Goal: Information Seeking & Learning: Learn about a topic

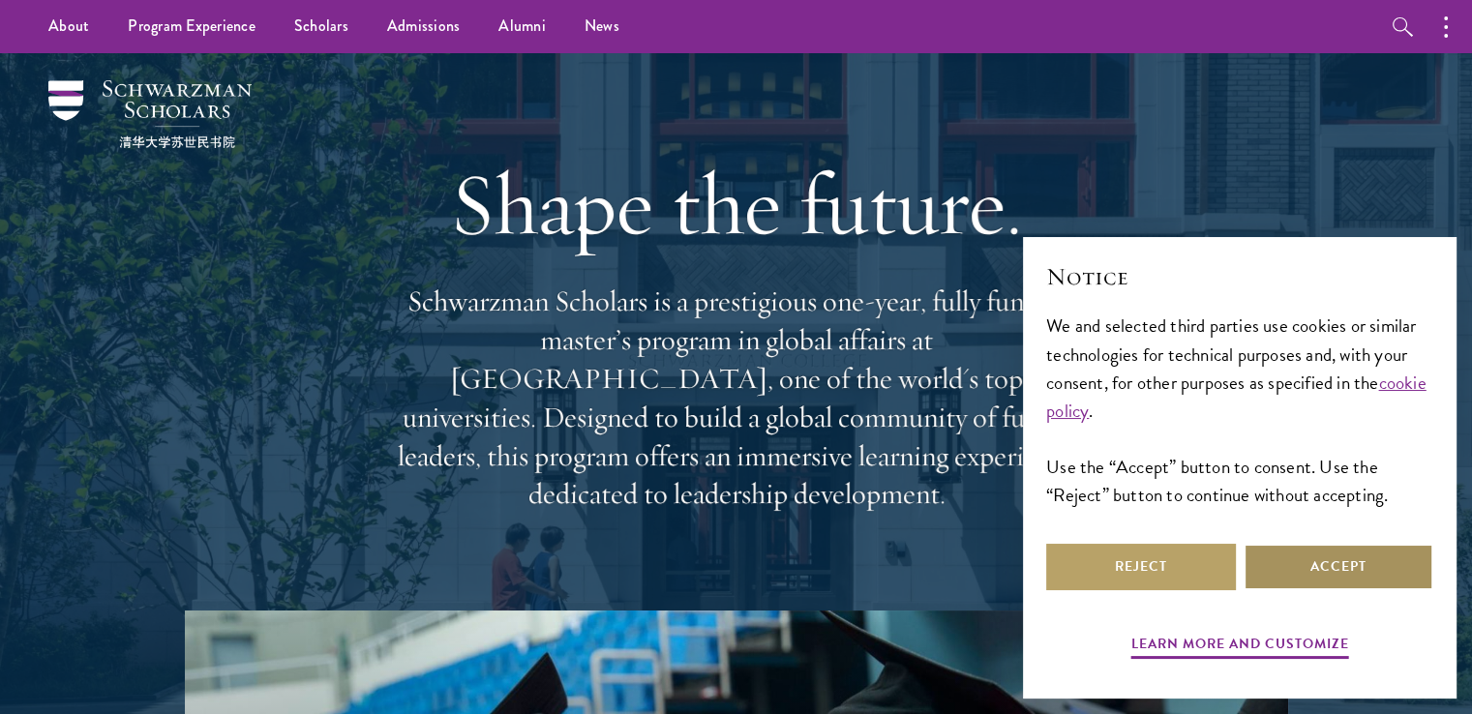
click at [1371, 575] on button "Accept" at bounding box center [1338, 567] width 190 height 46
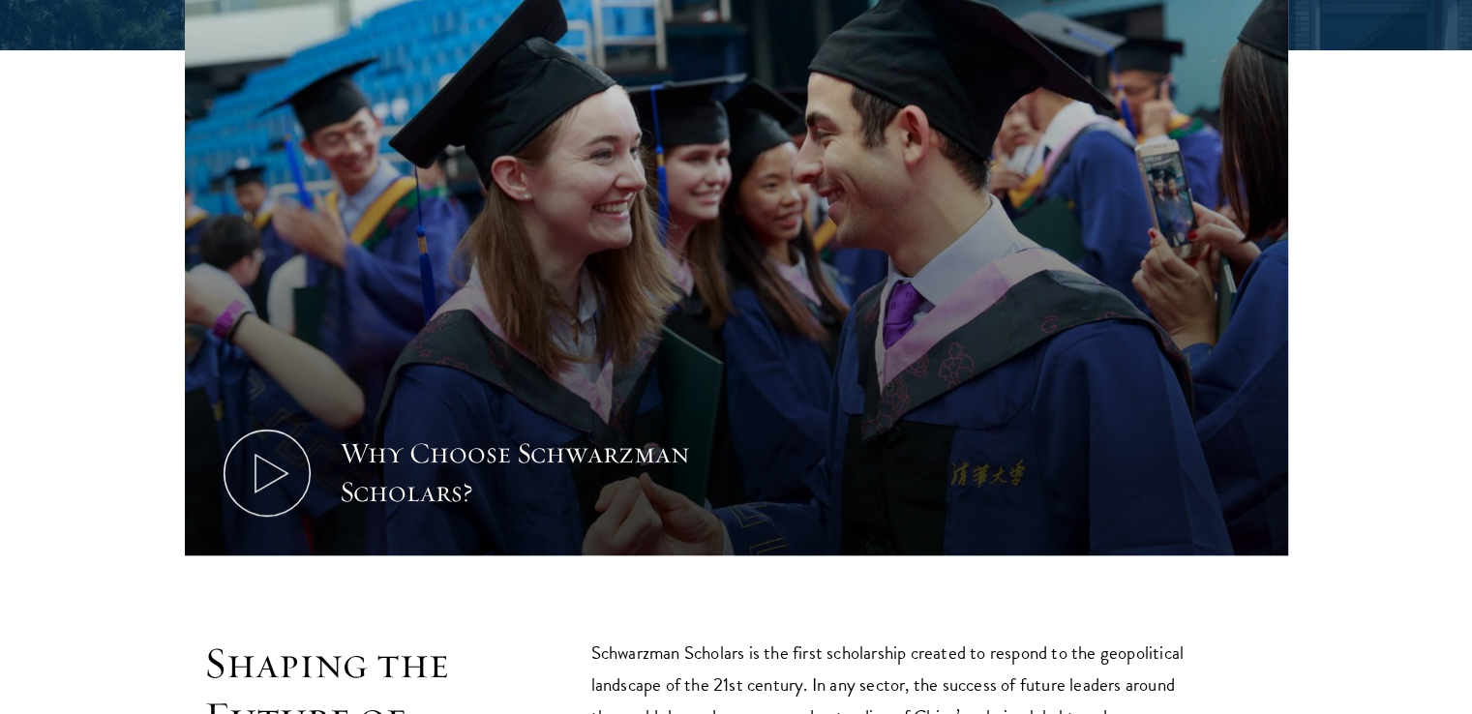
scroll to position [677, 0]
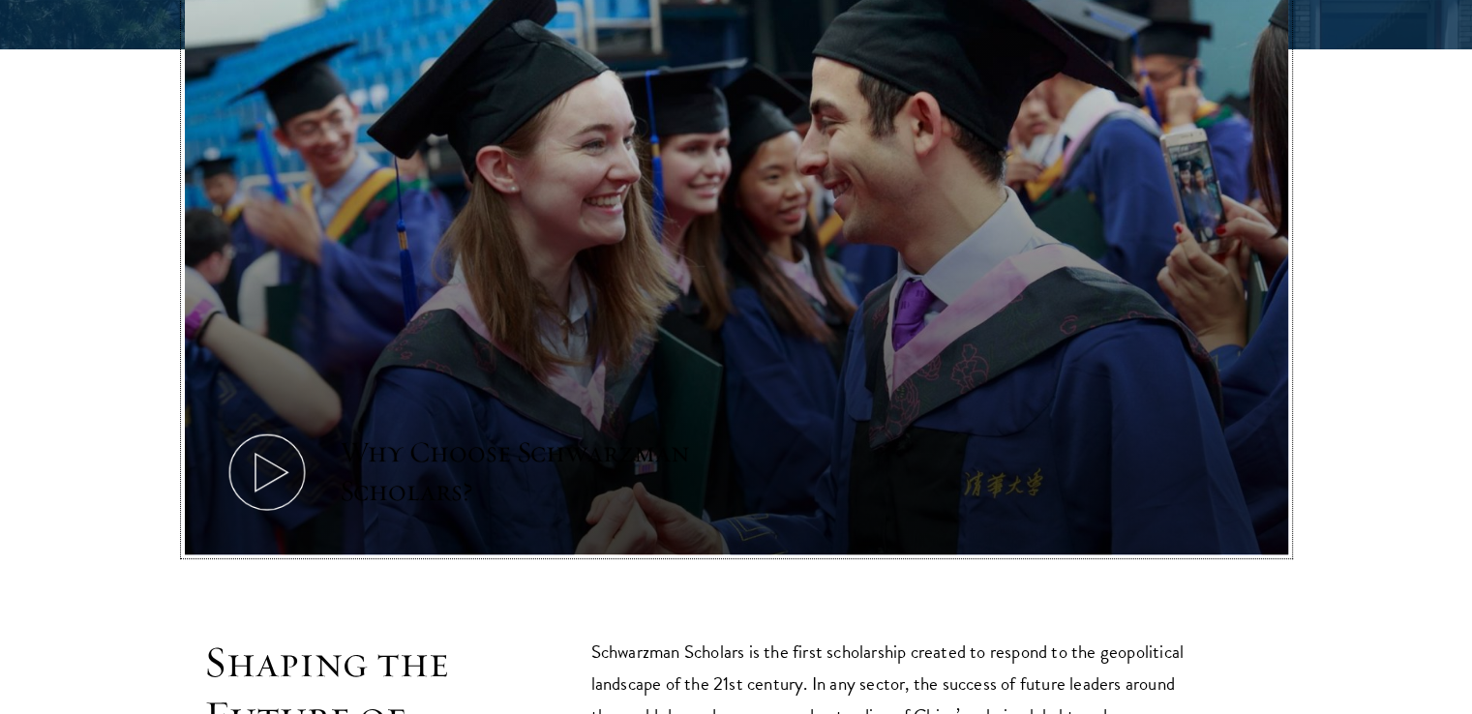
click at [499, 433] on div "Why Choose Schwarzman Scholars?" at bounding box center [519, 471] width 358 height 77
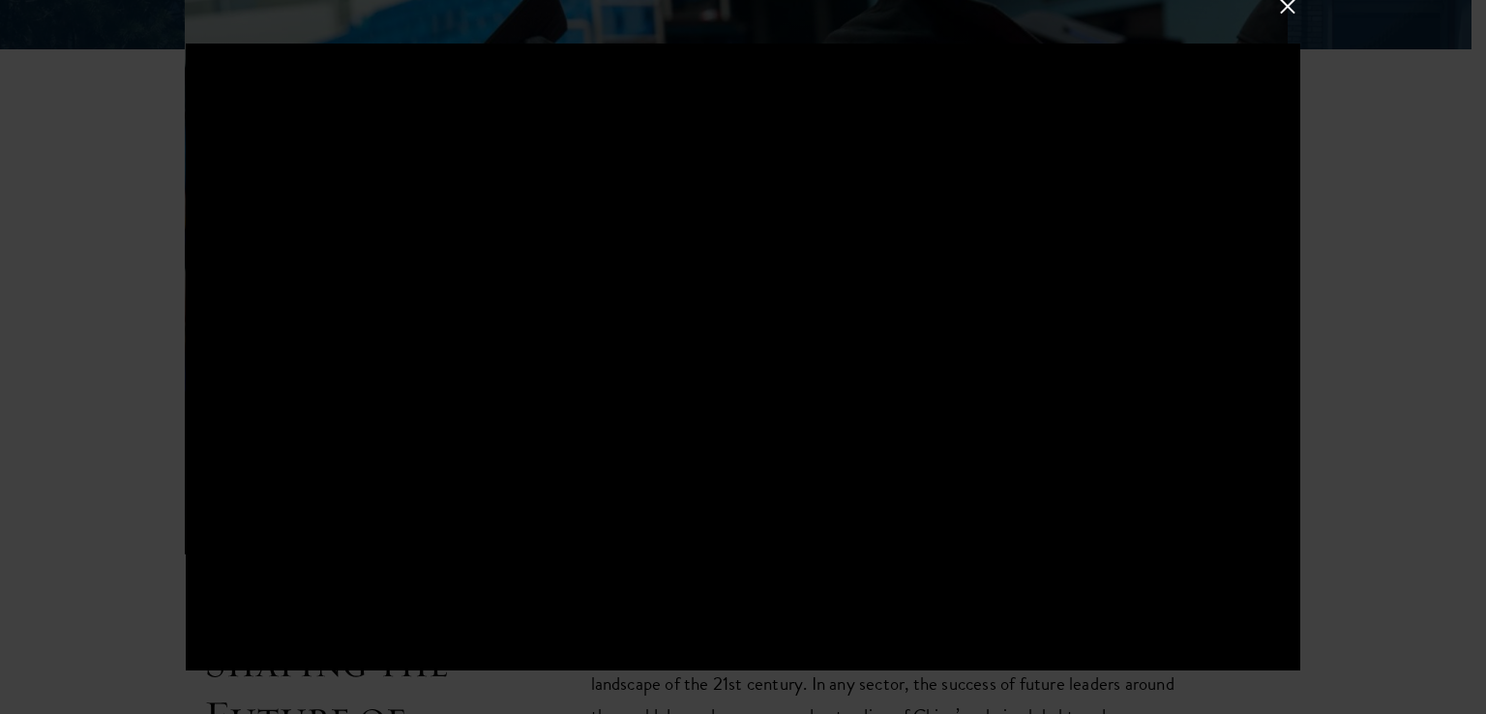
click at [1292, 5] on button at bounding box center [1287, 6] width 25 height 25
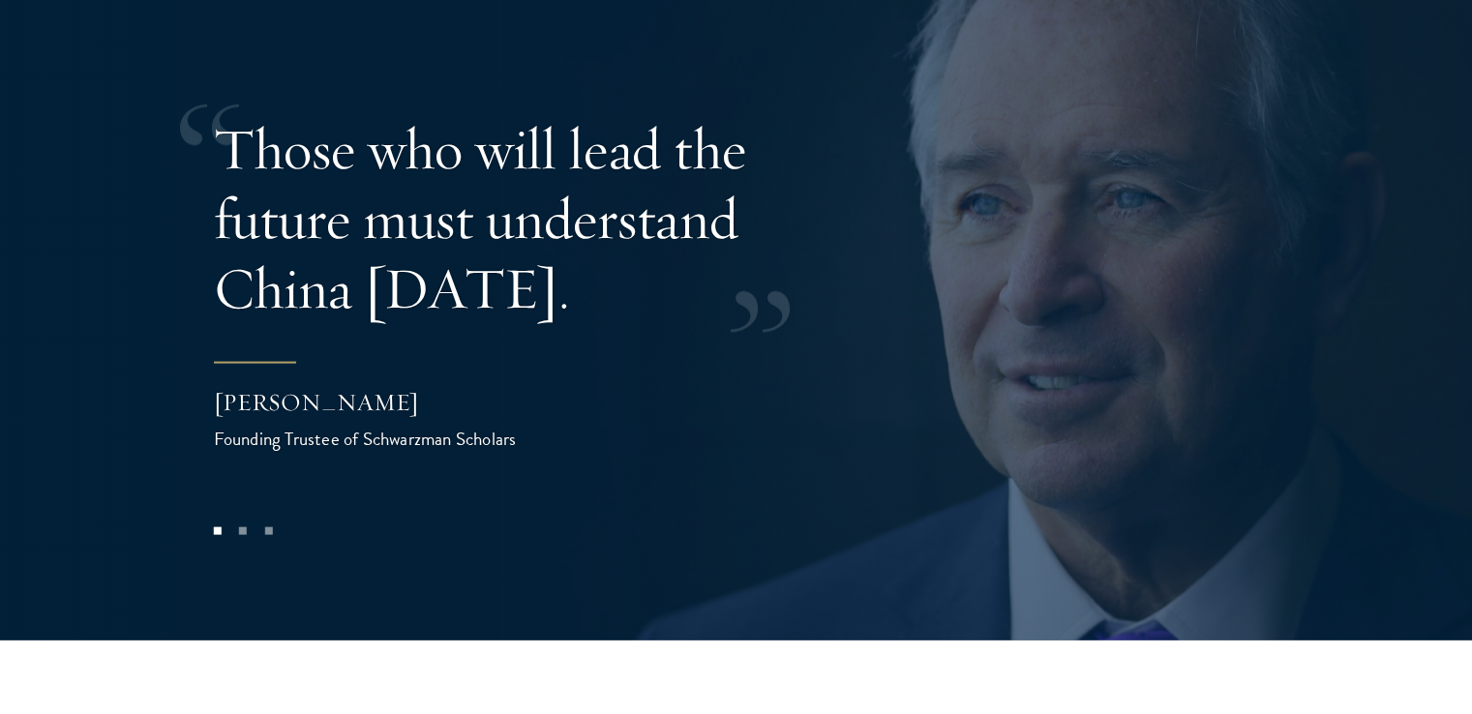
scroll to position [3870, 0]
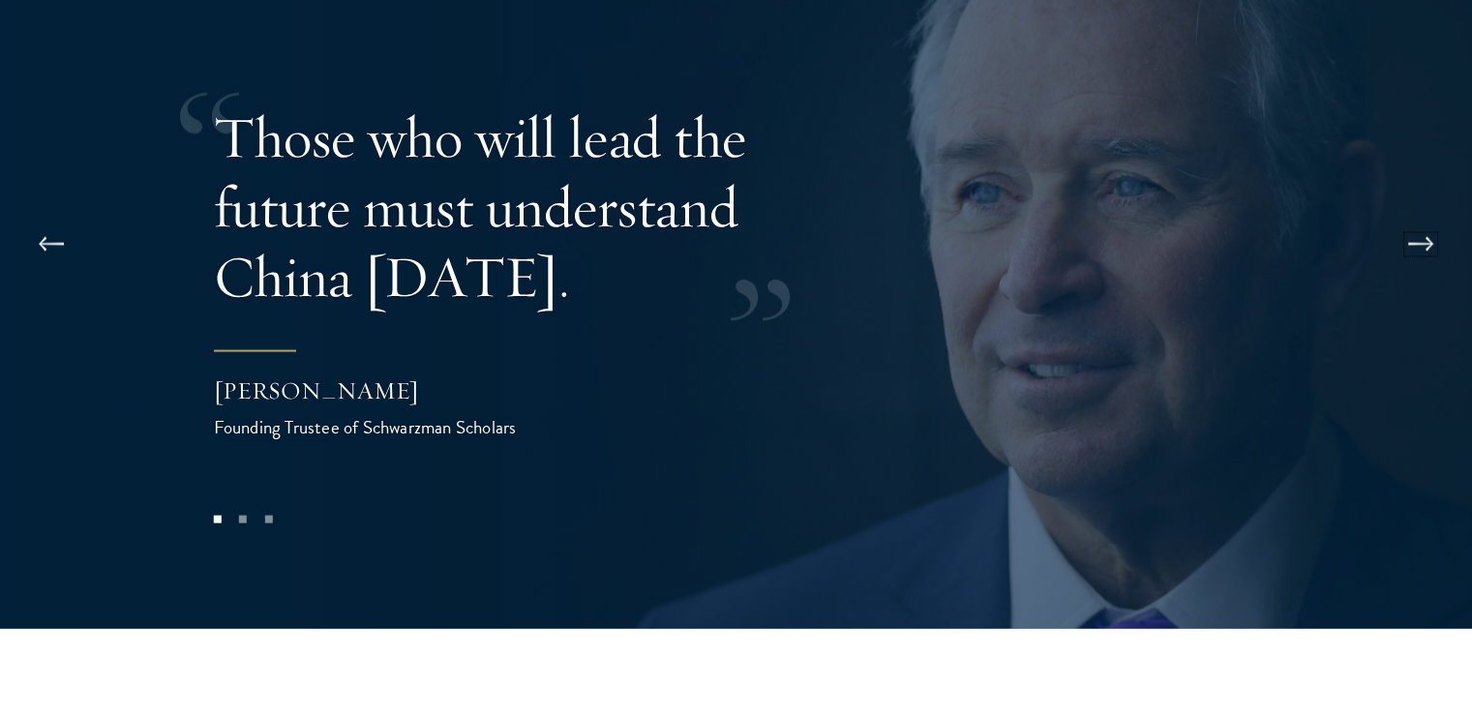
click at [1425, 218] on button at bounding box center [1420, 245] width 64 height 54
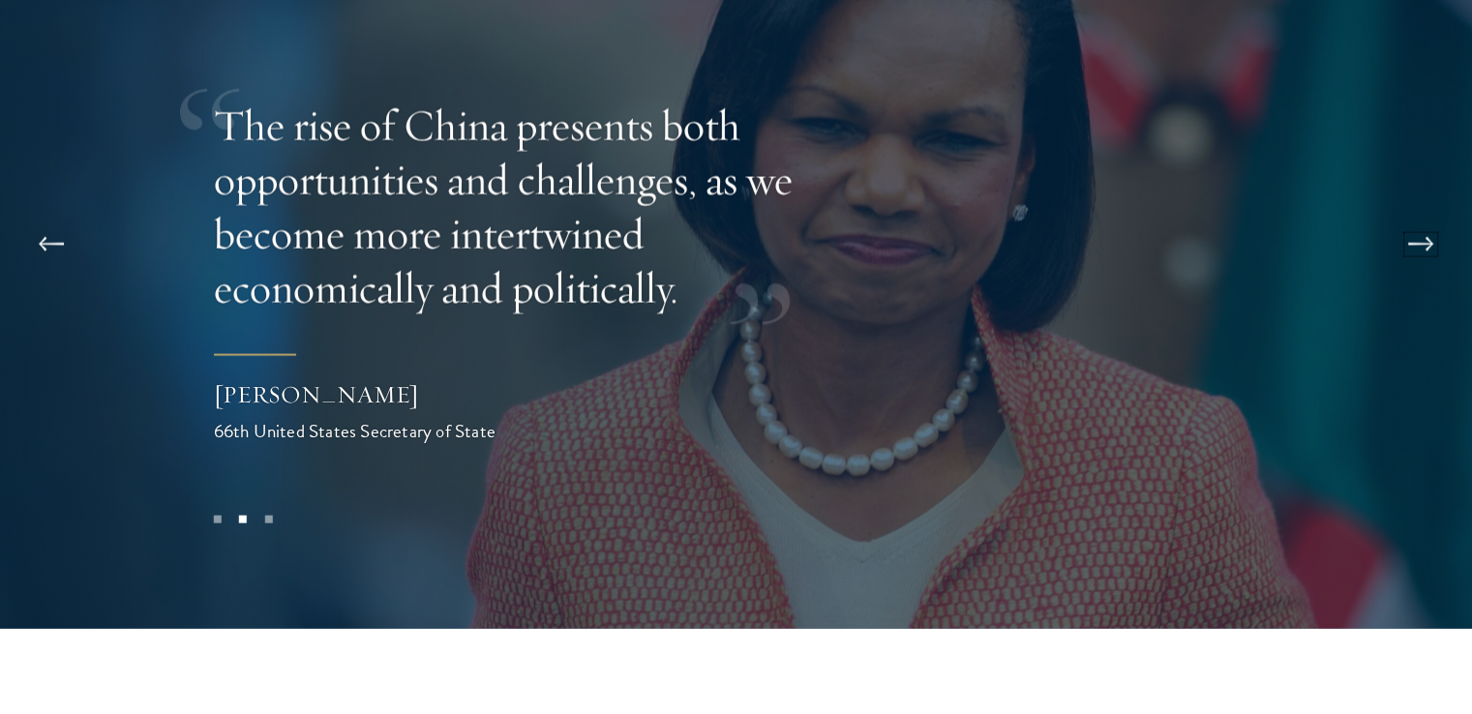
click at [1424, 218] on button at bounding box center [1420, 245] width 64 height 54
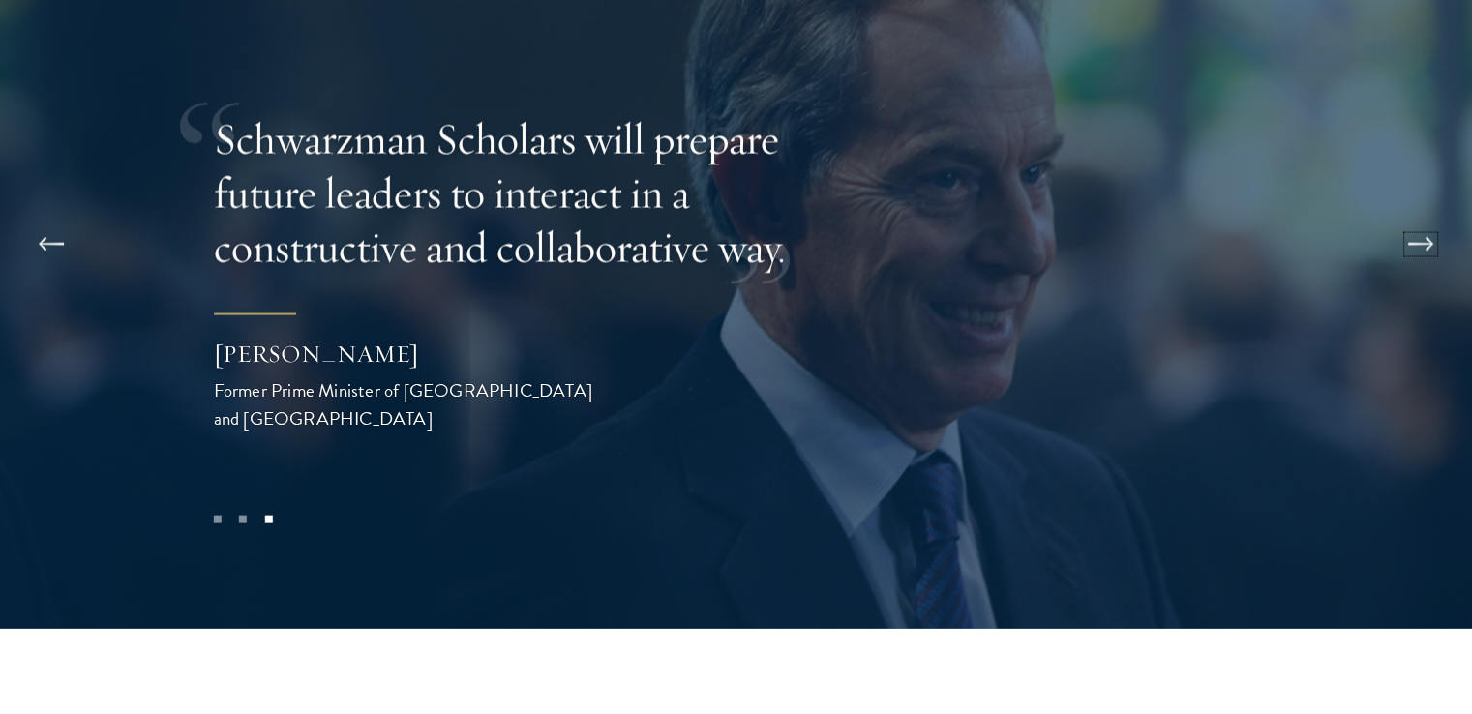
click at [1424, 218] on button at bounding box center [1420, 245] width 64 height 54
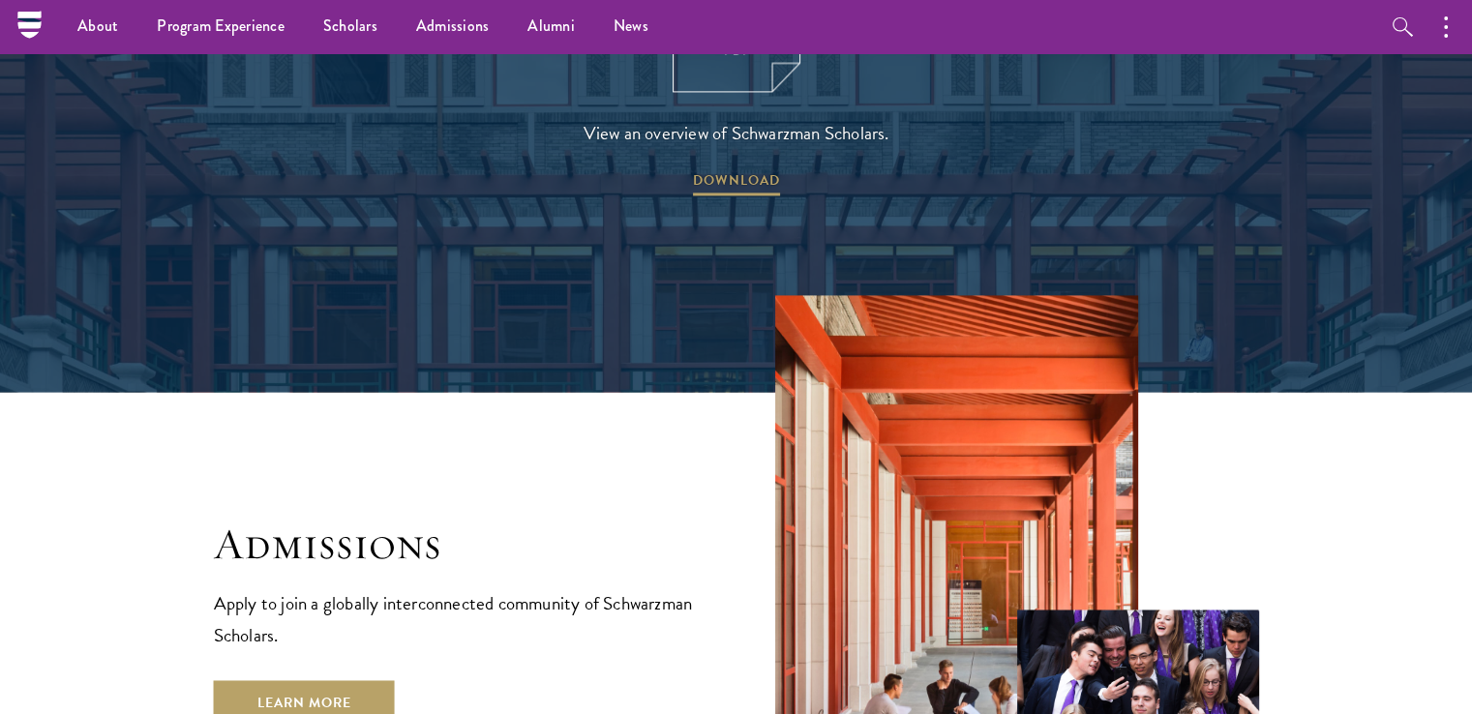
scroll to position [2806, 0]
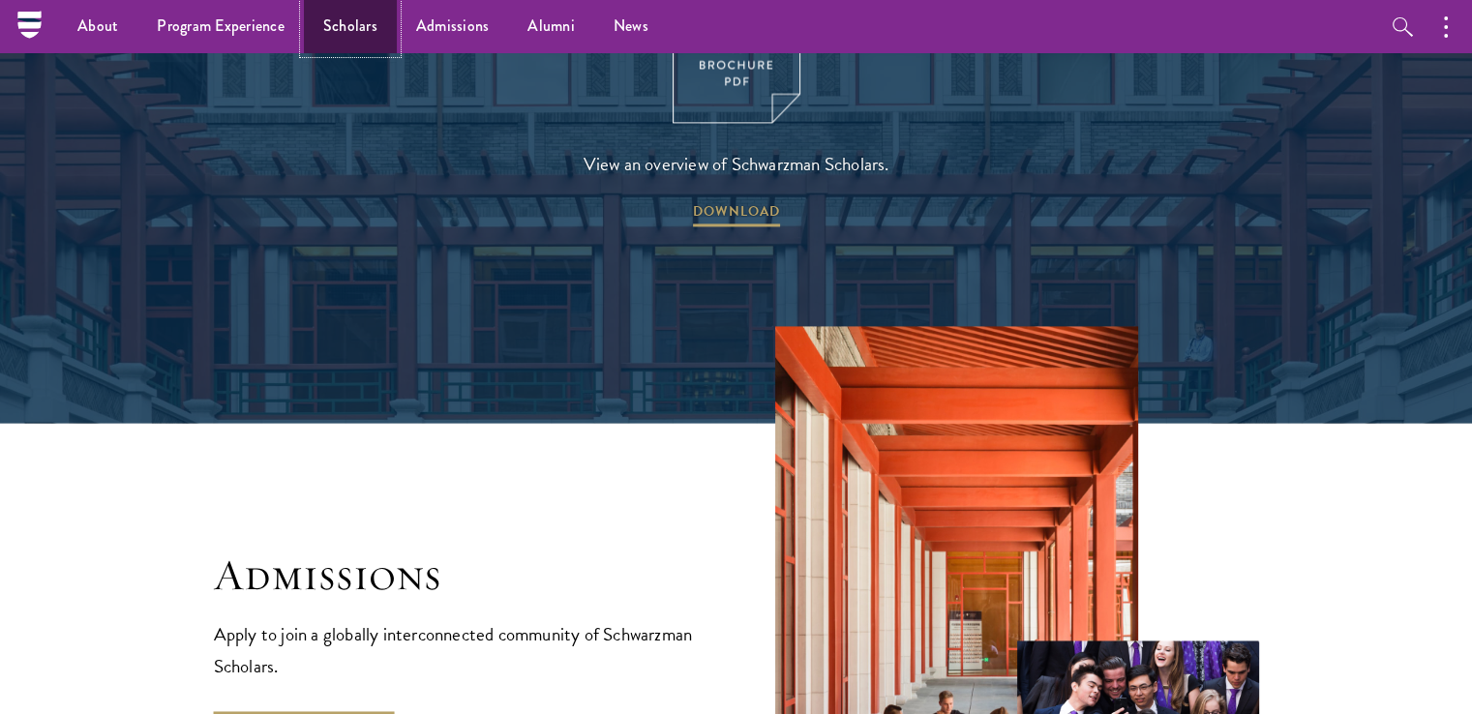
click at [334, 30] on link "Scholars" at bounding box center [350, 26] width 93 height 53
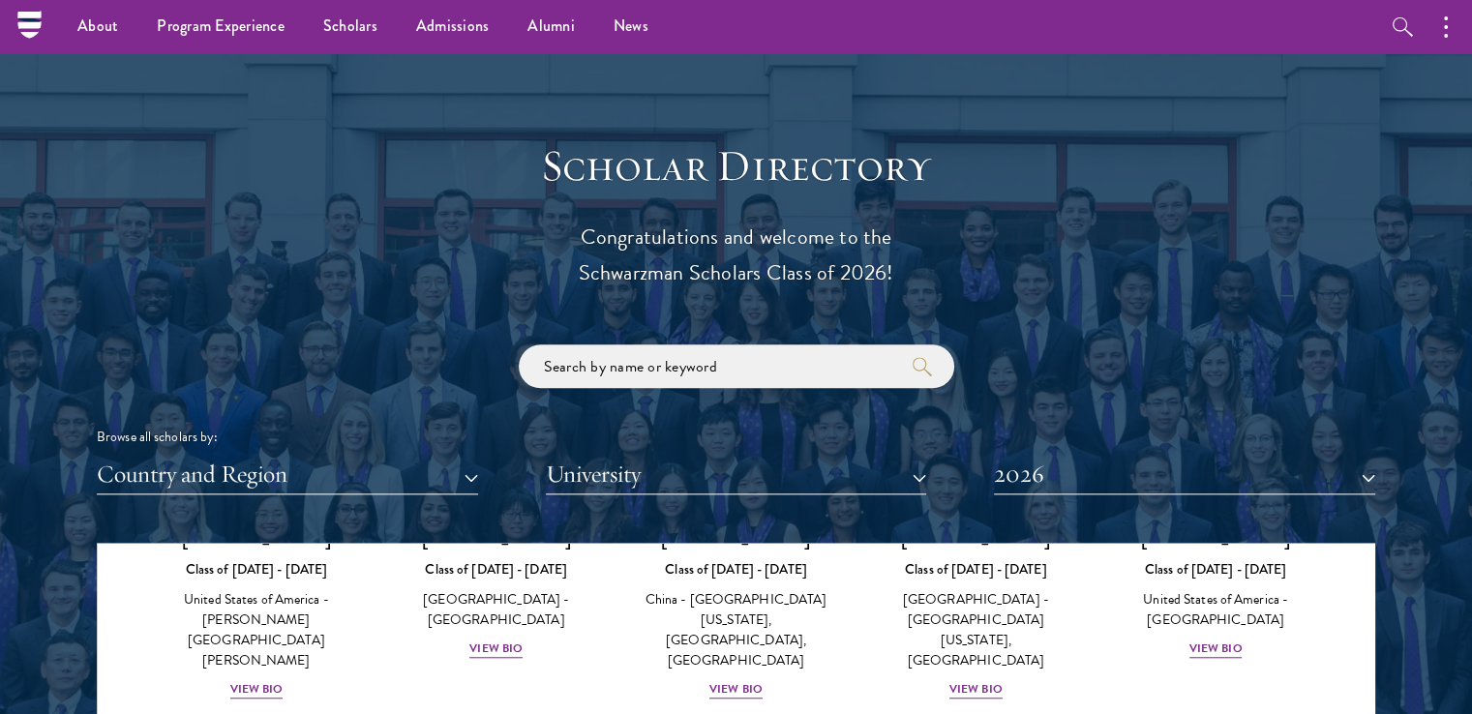
scroll to position [1935, 0]
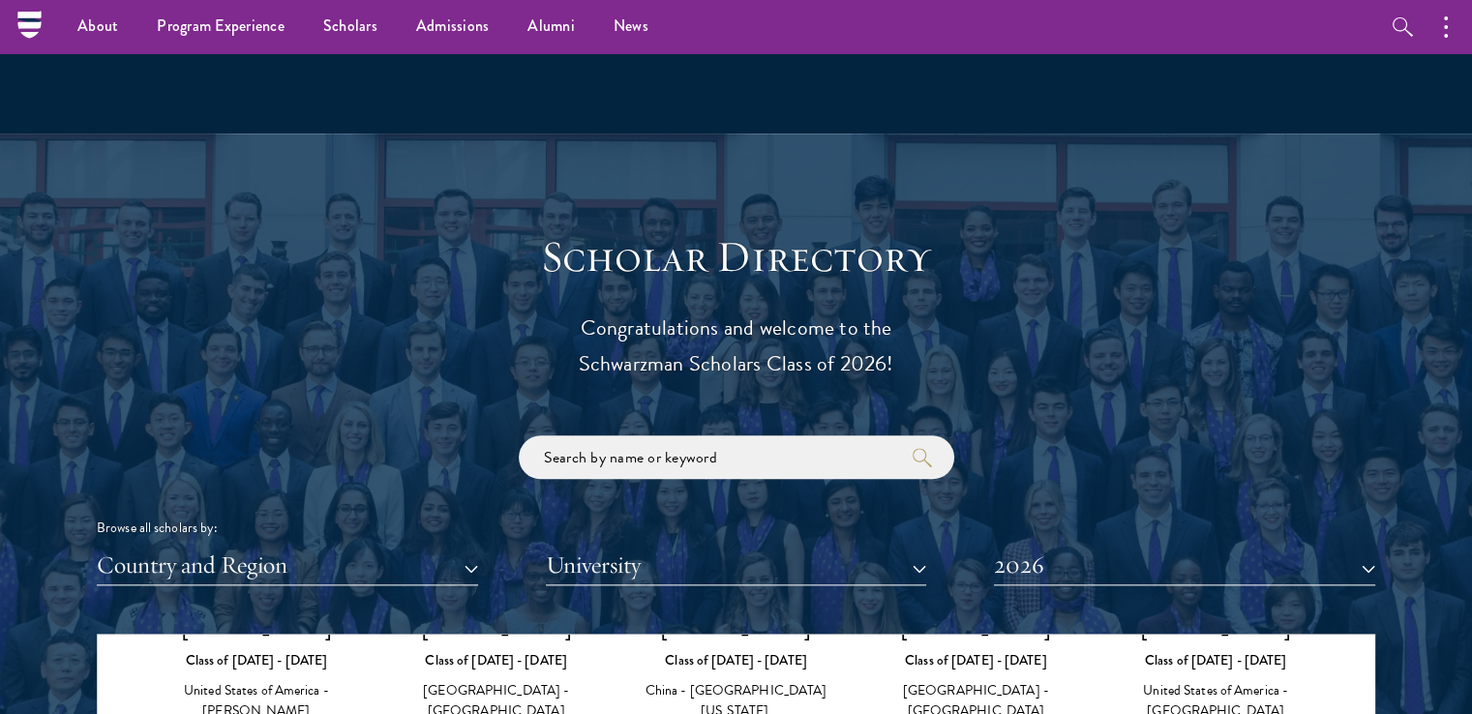
drag, startPoint x: 450, startPoint y: 185, endPoint x: 947, endPoint y: 102, distance: 504.2
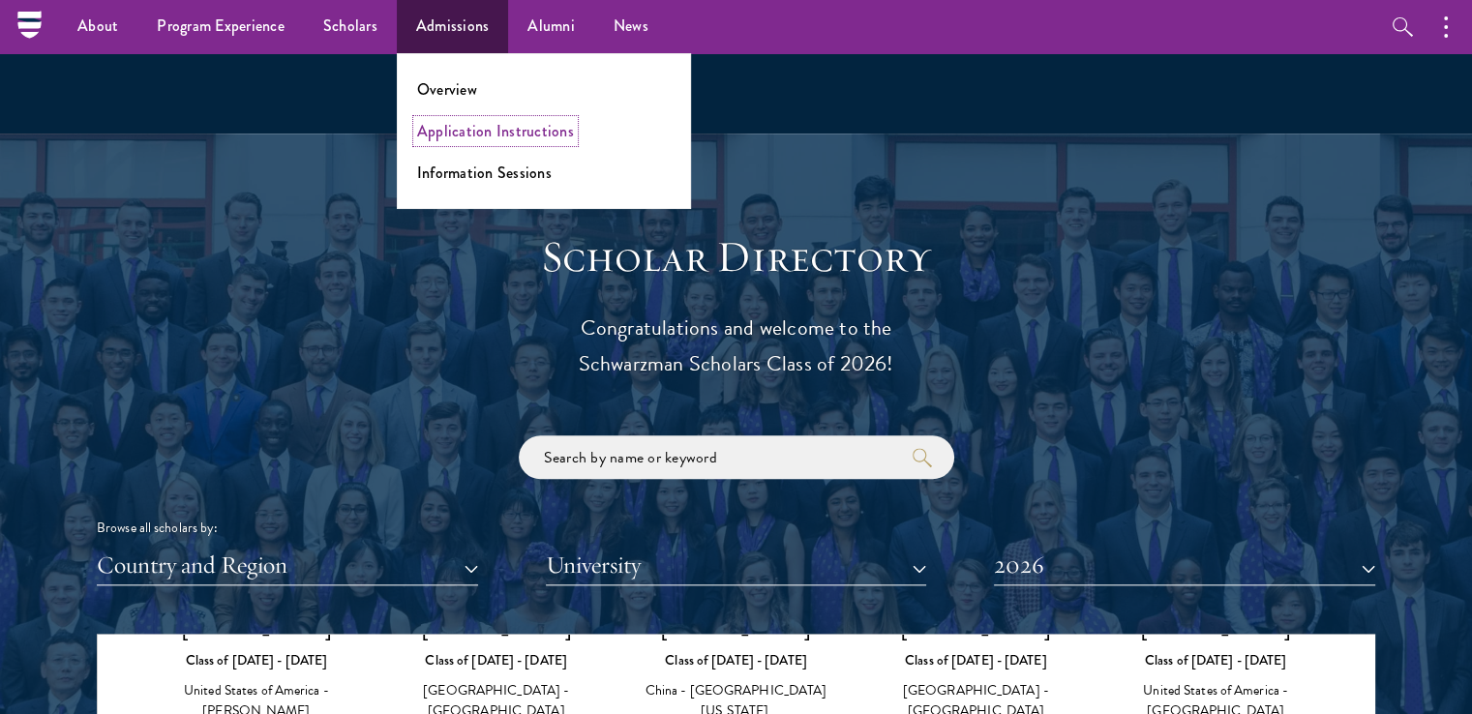
click at [444, 134] on link "Application Instructions" at bounding box center [495, 131] width 157 height 22
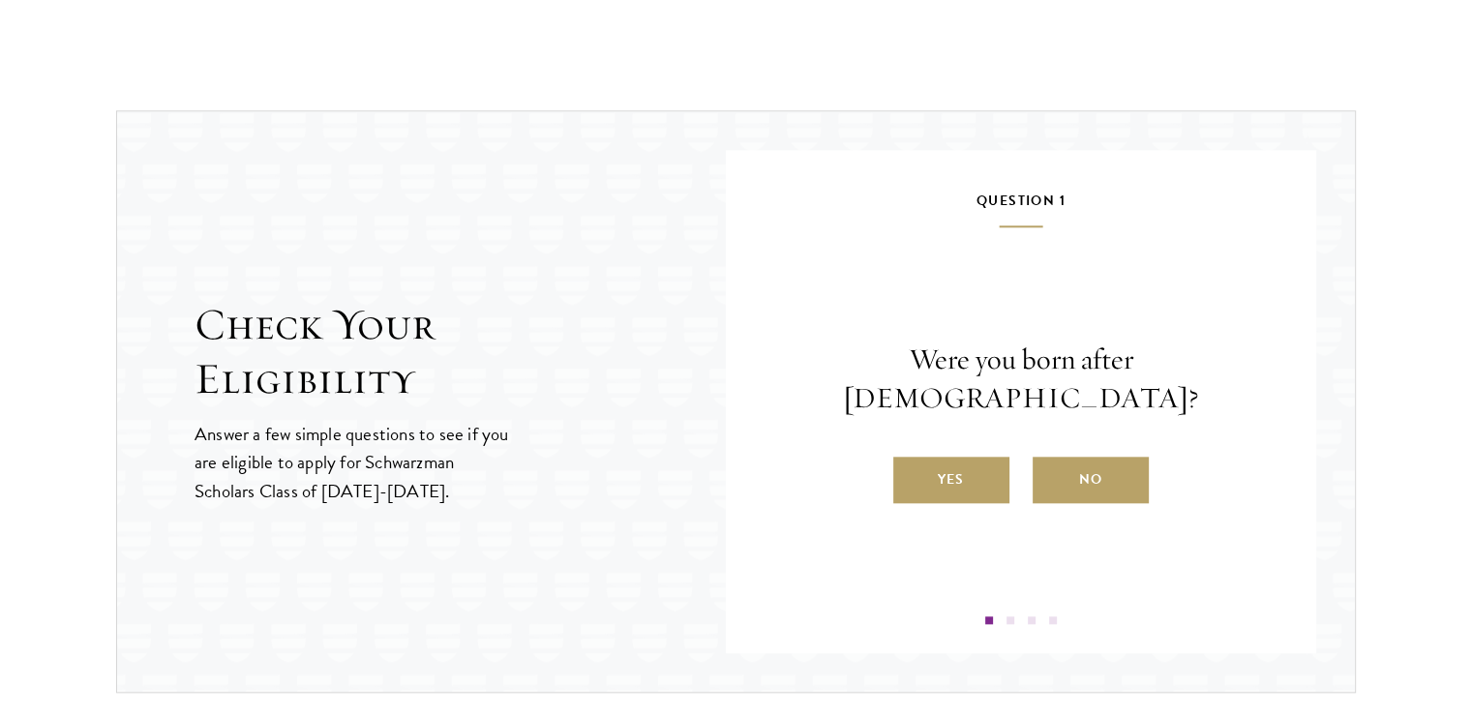
scroll to position [2032, 0]
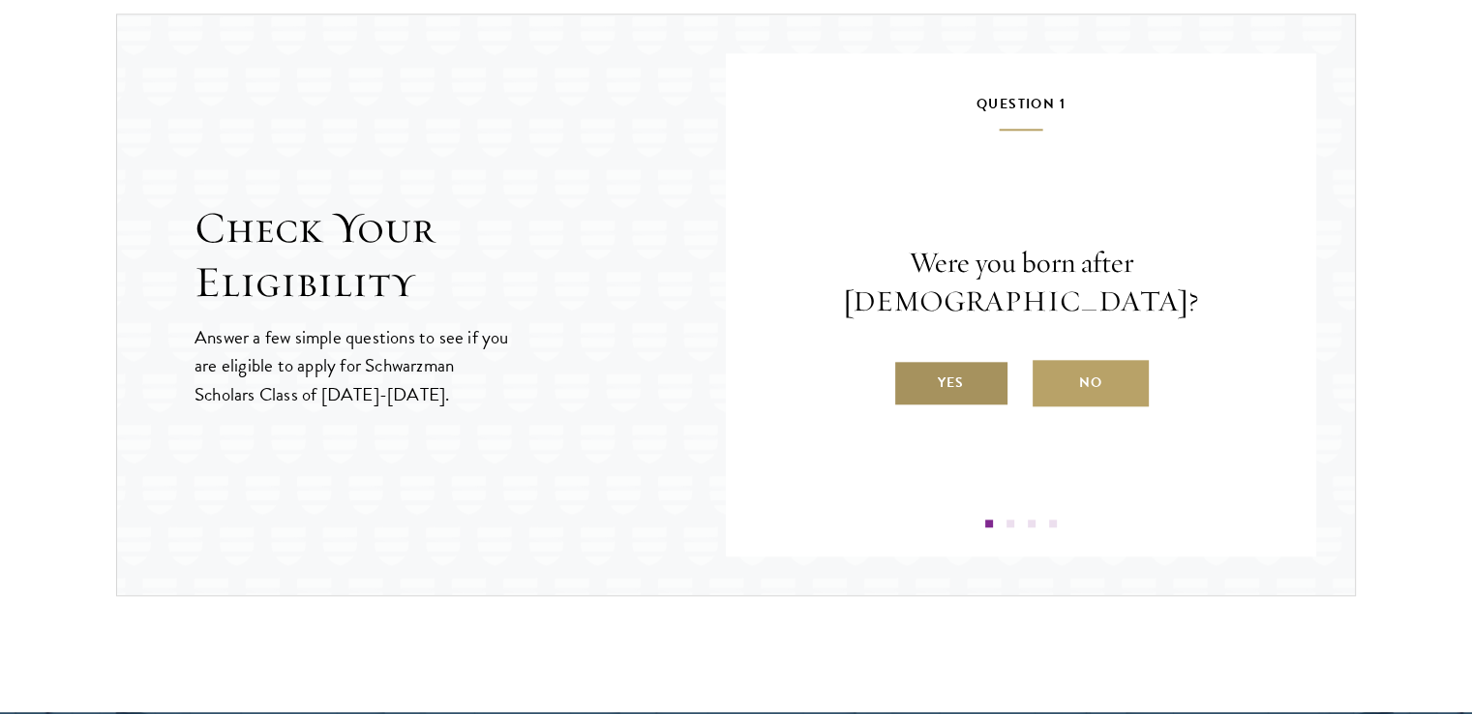
click at [933, 360] on label "Yes" at bounding box center [951, 383] width 116 height 46
click at [910, 362] on input "Yes" at bounding box center [901, 370] width 17 height 17
click at [934, 372] on label "Yes" at bounding box center [951, 383] width 116 height 46
click at [910, 372] on input "Yes" at bounding box center [901, 370] width 17 height 17
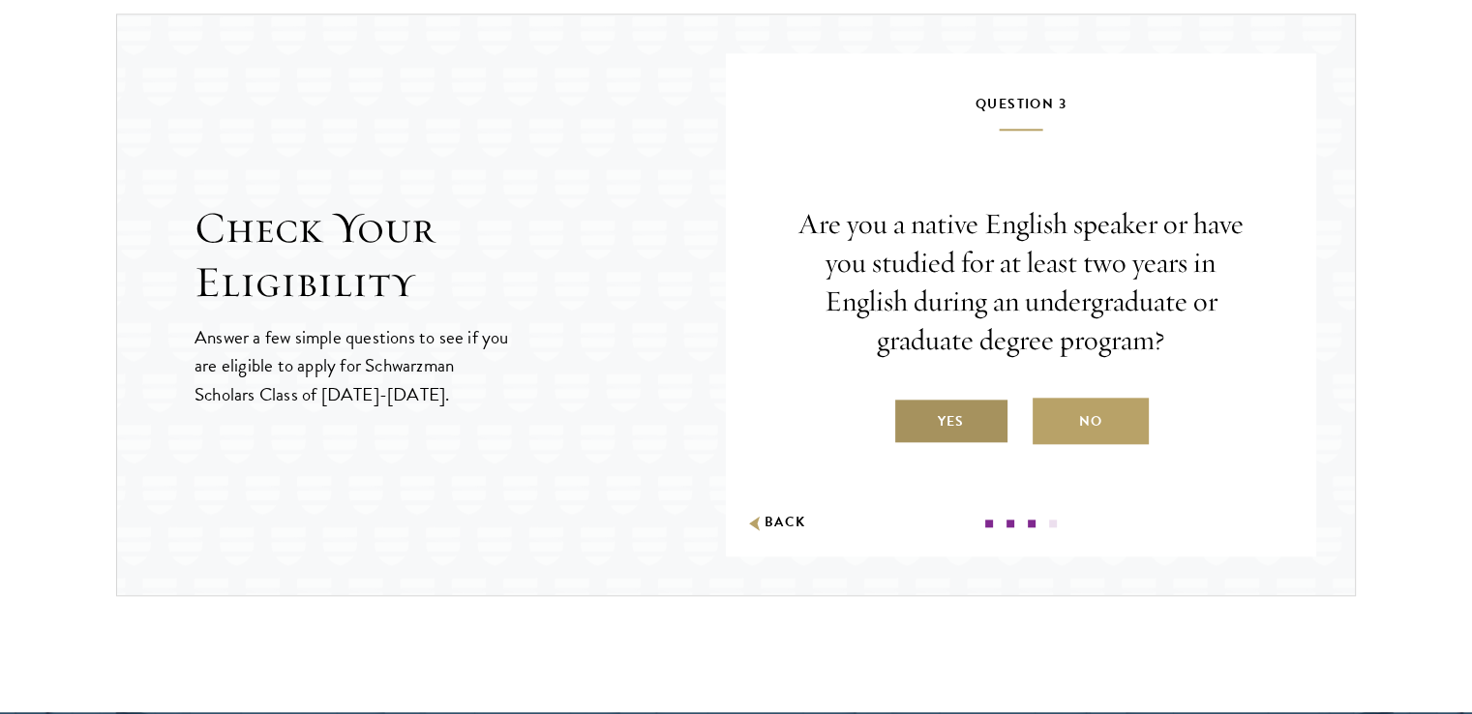
click at [943, 408] on label "Yes" at bounding box center [951, 421] width 116 height 46
click at [910, 408] on input "Yes" at bounding box center [901, 409] width 17 height 17
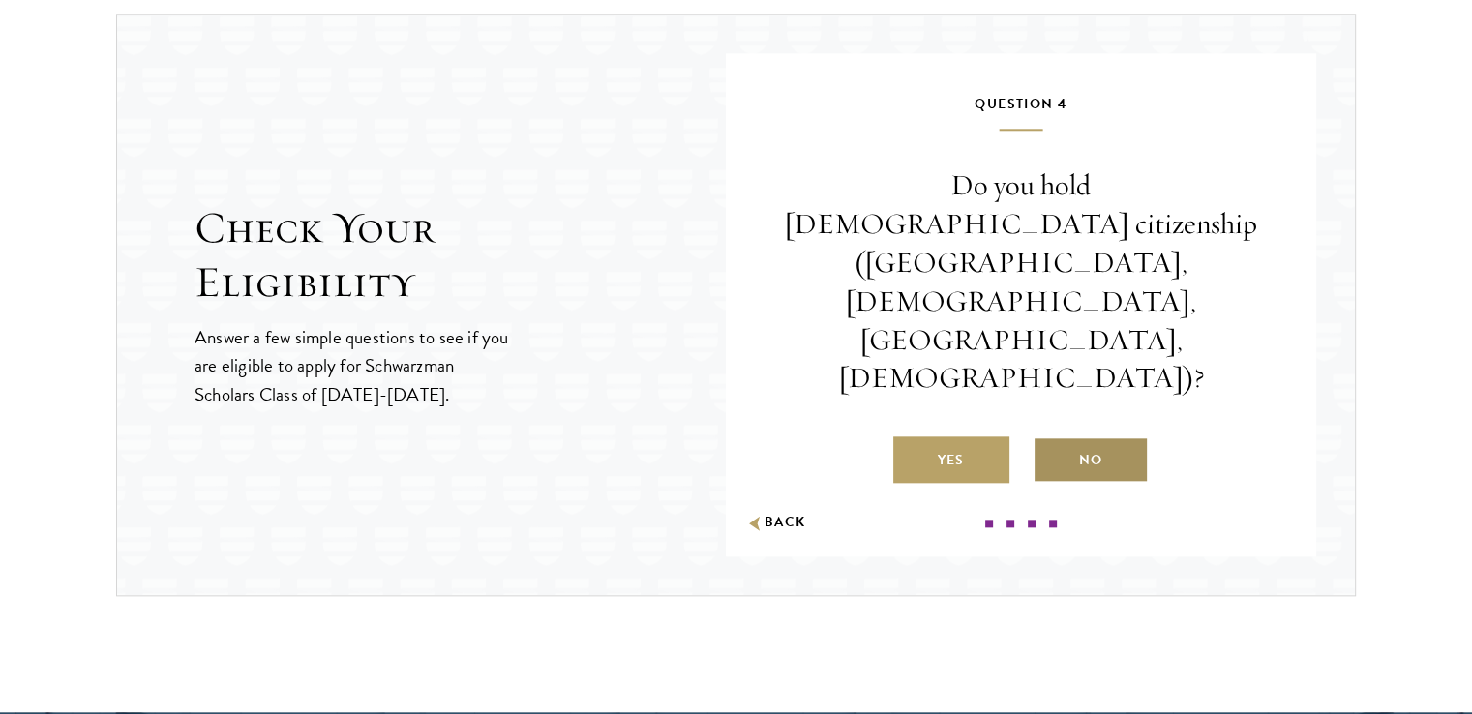
click at [1108, 436] on label "No" at bounding box center [1090, 459] width 116 height 46
click at [1050, 439] on input "No" at bounding box center [1040, 447] width 17 height 17
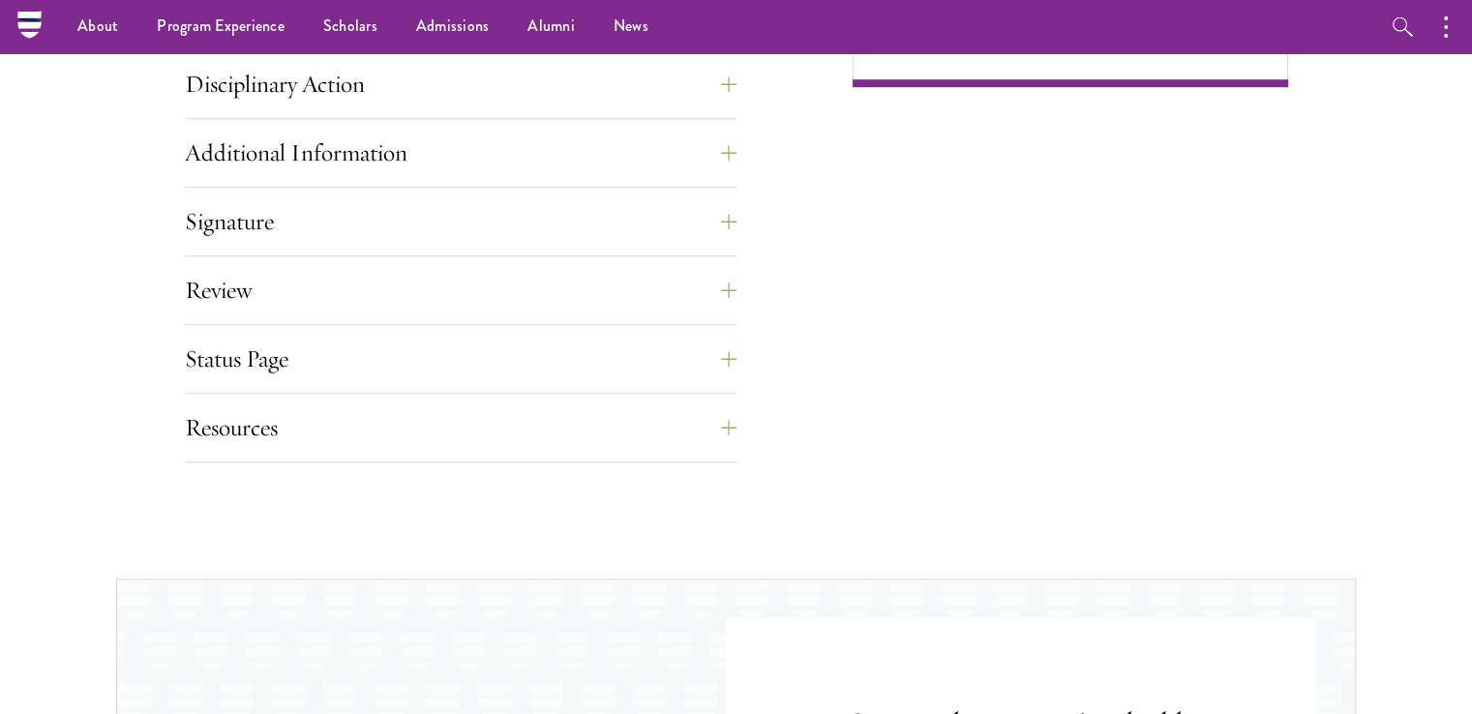
scroll to position [1258, 0]
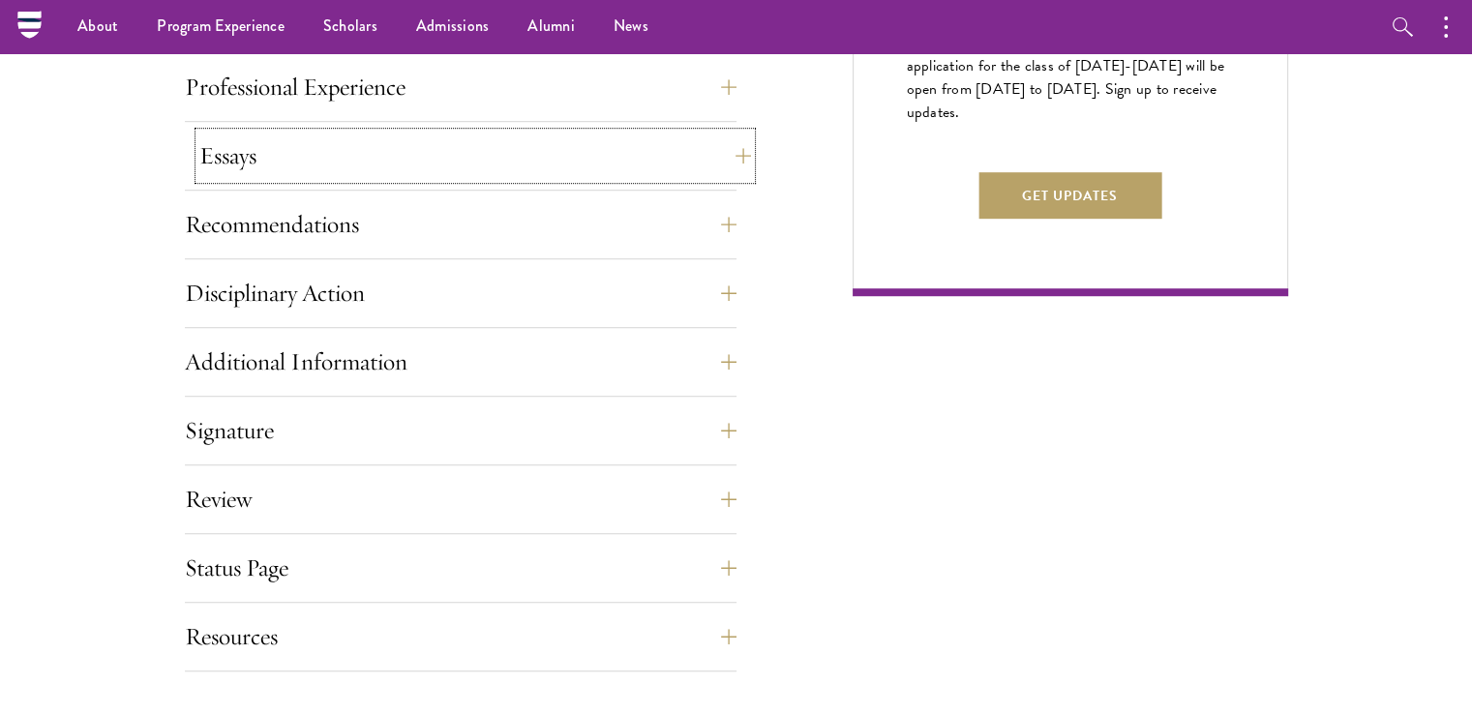
click at [730, 152] on button "Essays" at bounding box center [474, 156] width 551 height 46
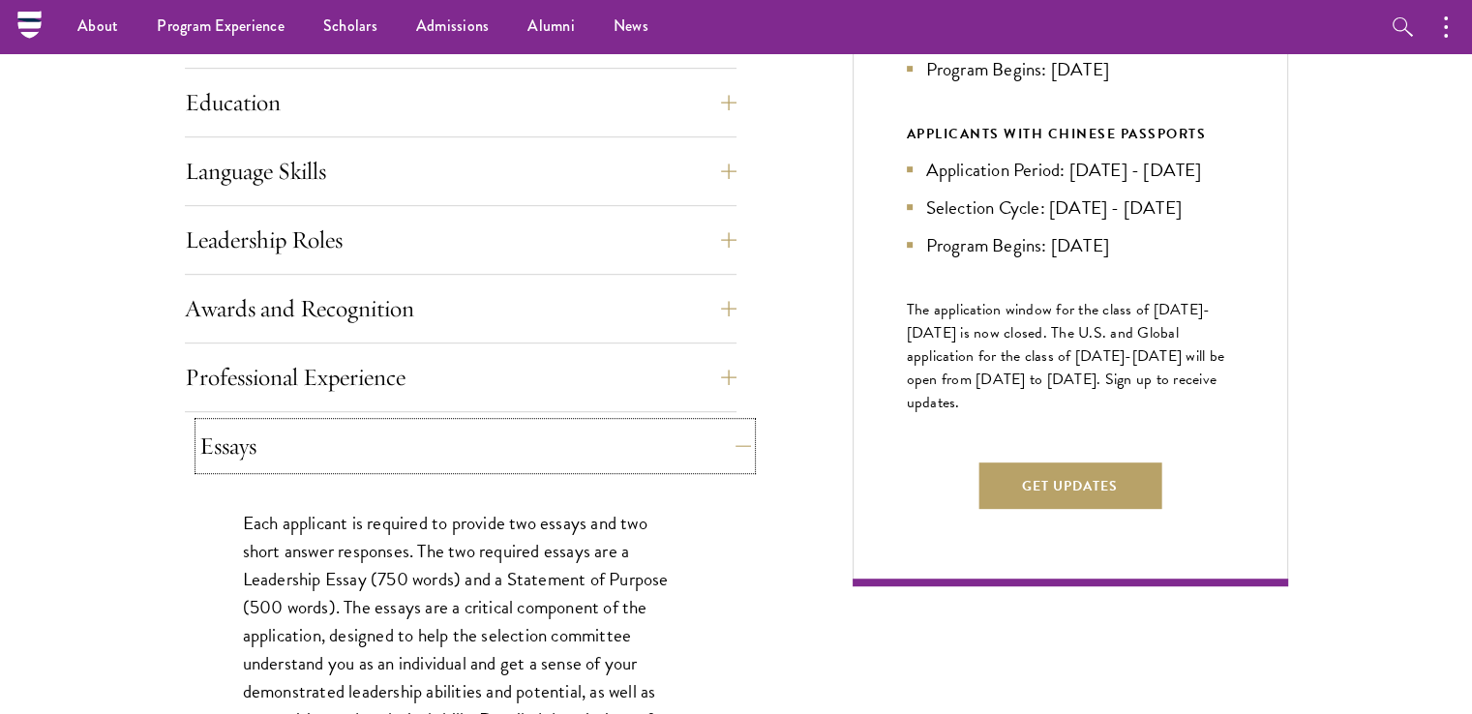
scroll to position [677, 0]
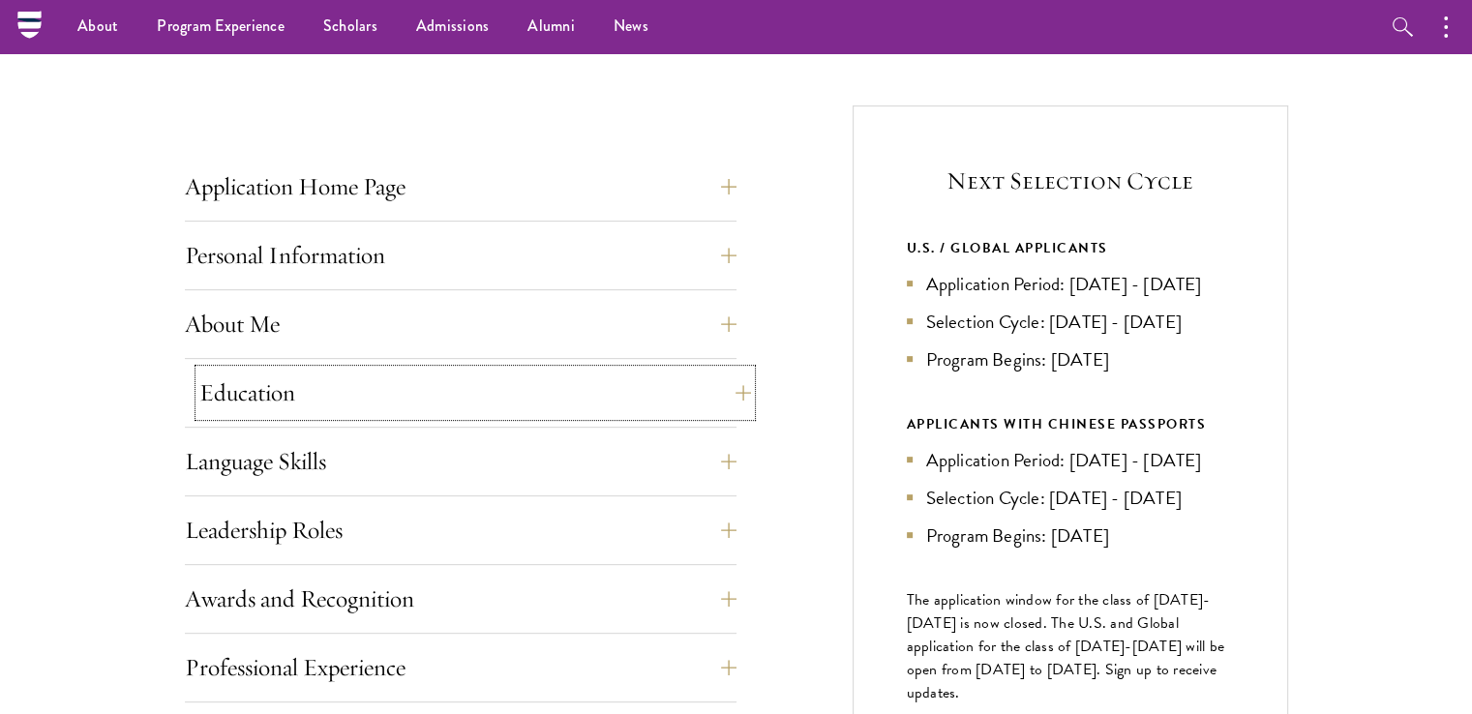
click at [730, 394] on button "Education" at bounding box center [474, 393] width 551 height 46
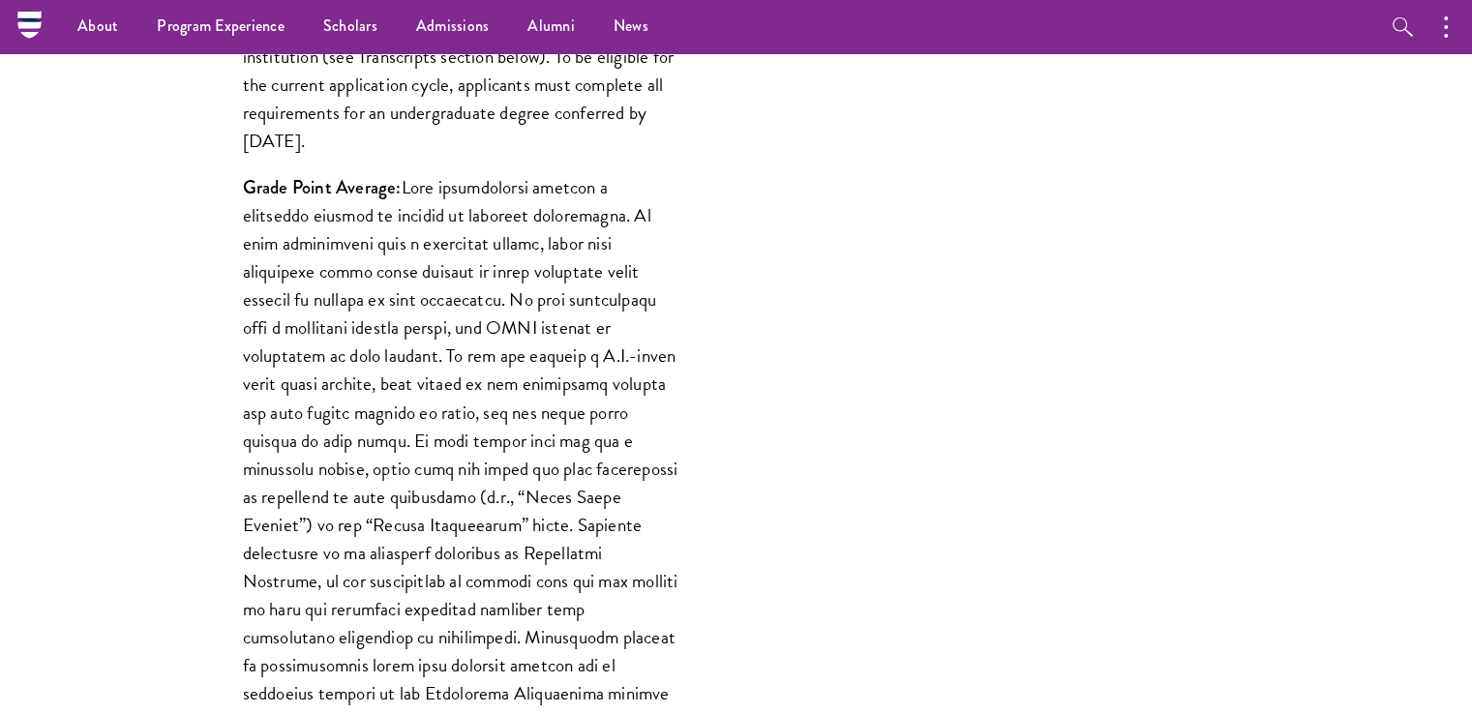
scroll to position [1354, 0]
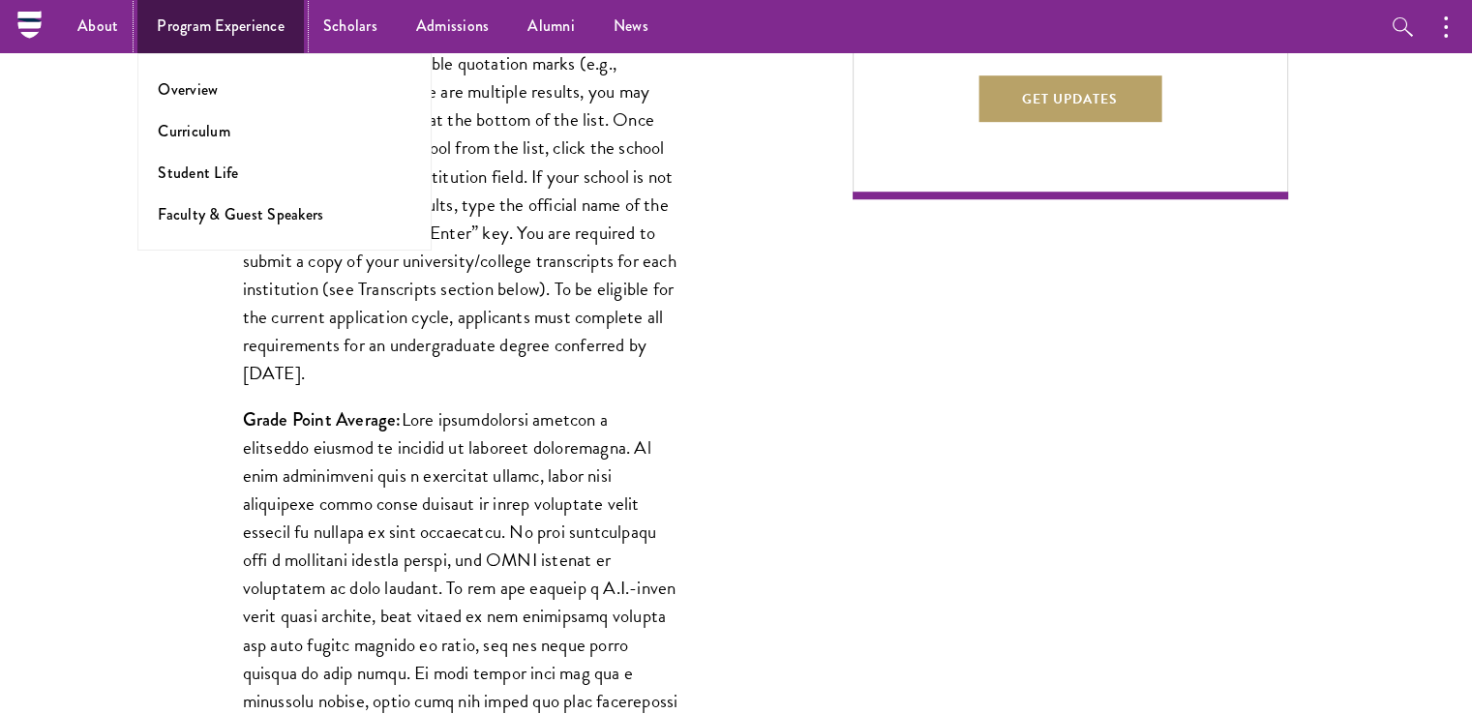
click at [230, 25] on link "Program Experience" at bounding box center [220, 26] width 166 height 53
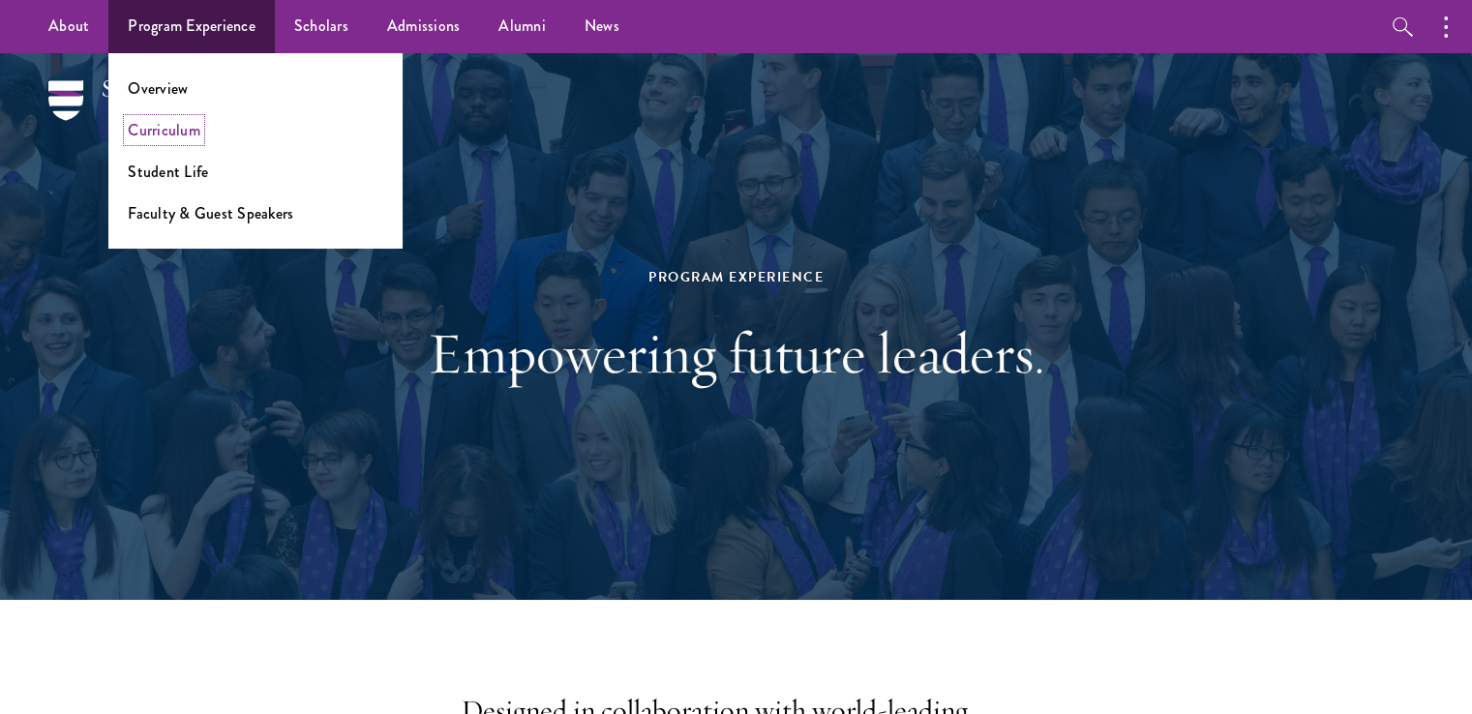
click at [169, 132] on link "Curriculum" at bounding box center [164, 130] width 73 height 22
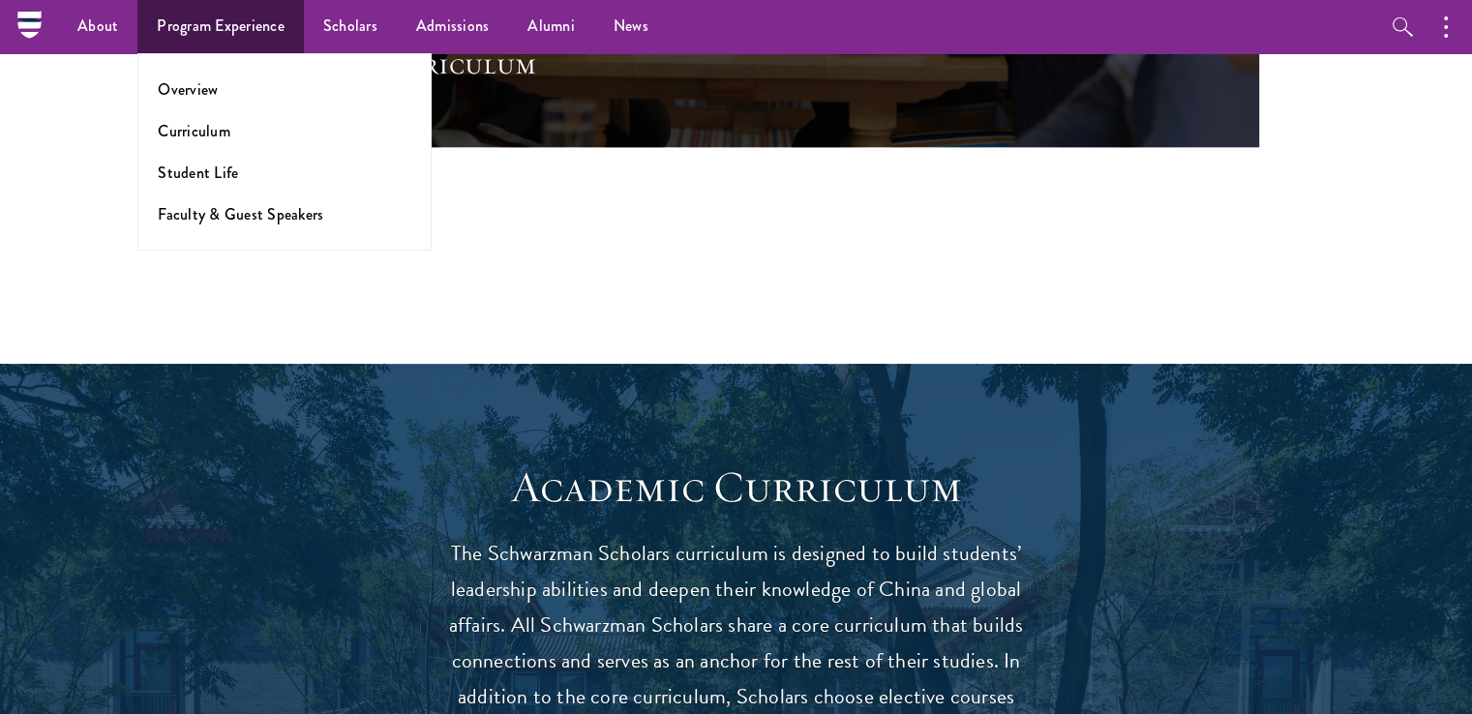
scroll to position [1258, 0]
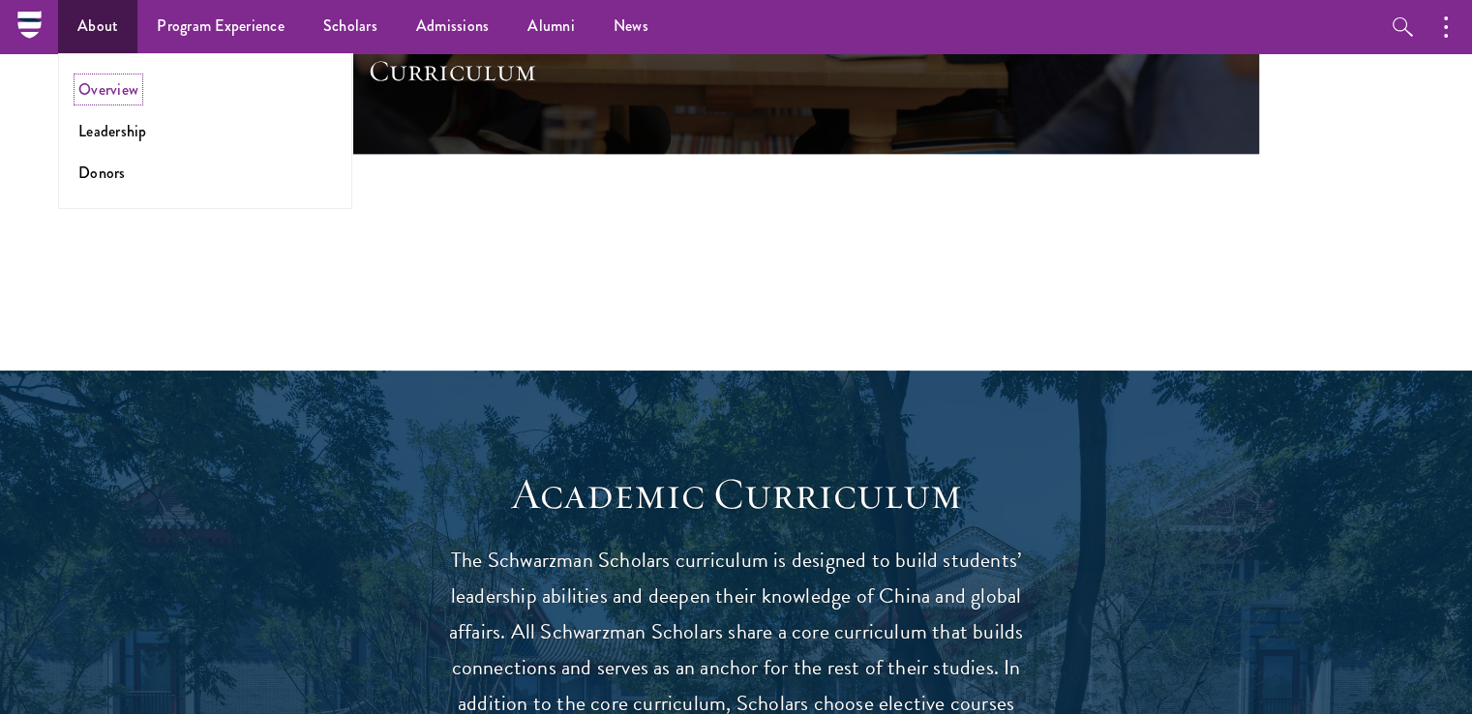
click at [104, 94] on link "Overview" at bounding box center [108, 89] width 60 height 22
